Goal: Find specific page/section: Find specific page/section

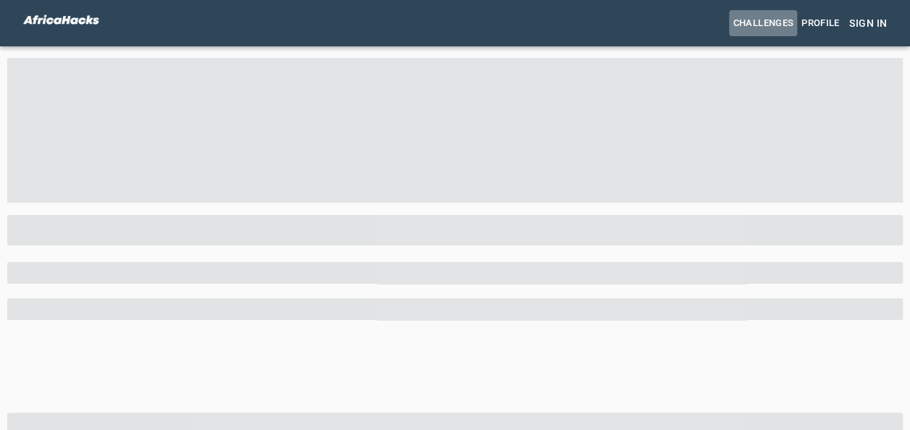
click at [785, 25] on span "Challenges" at bounding box center [763, 23] width 61 height 17
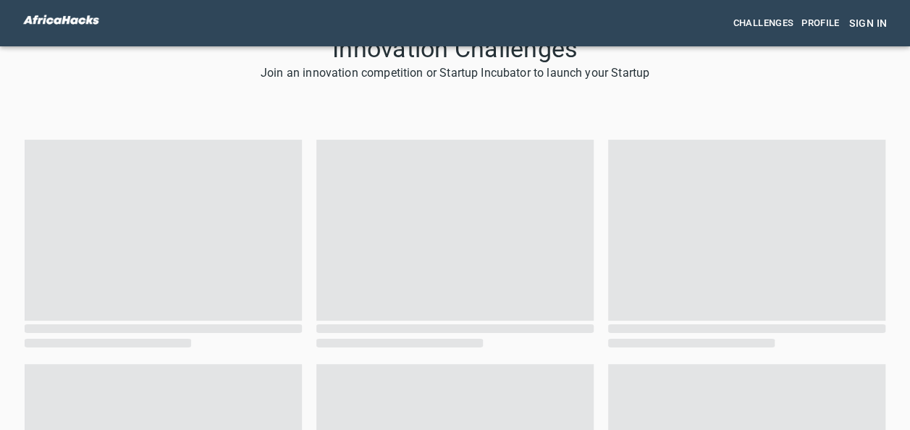
scroll to position [11, 0]
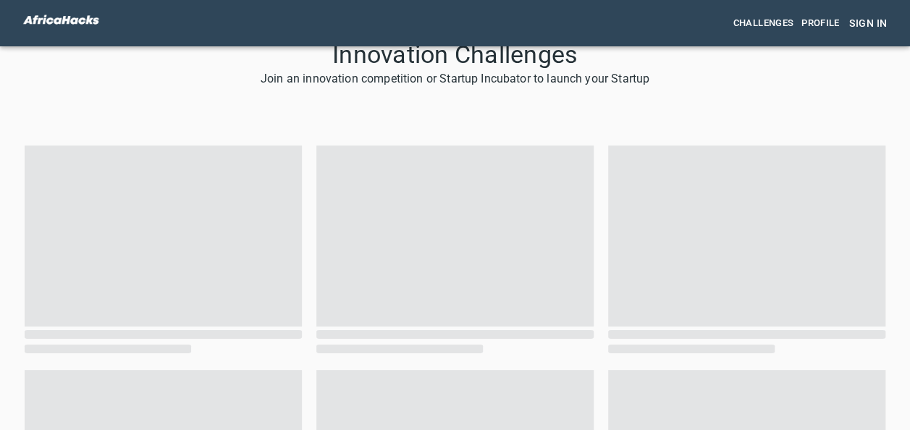
click at [816, 22] on span "Profile" at bounding box center [820, 23] width 39 height 17
